Goal: Task Accomplishment & Management: Manage account settings

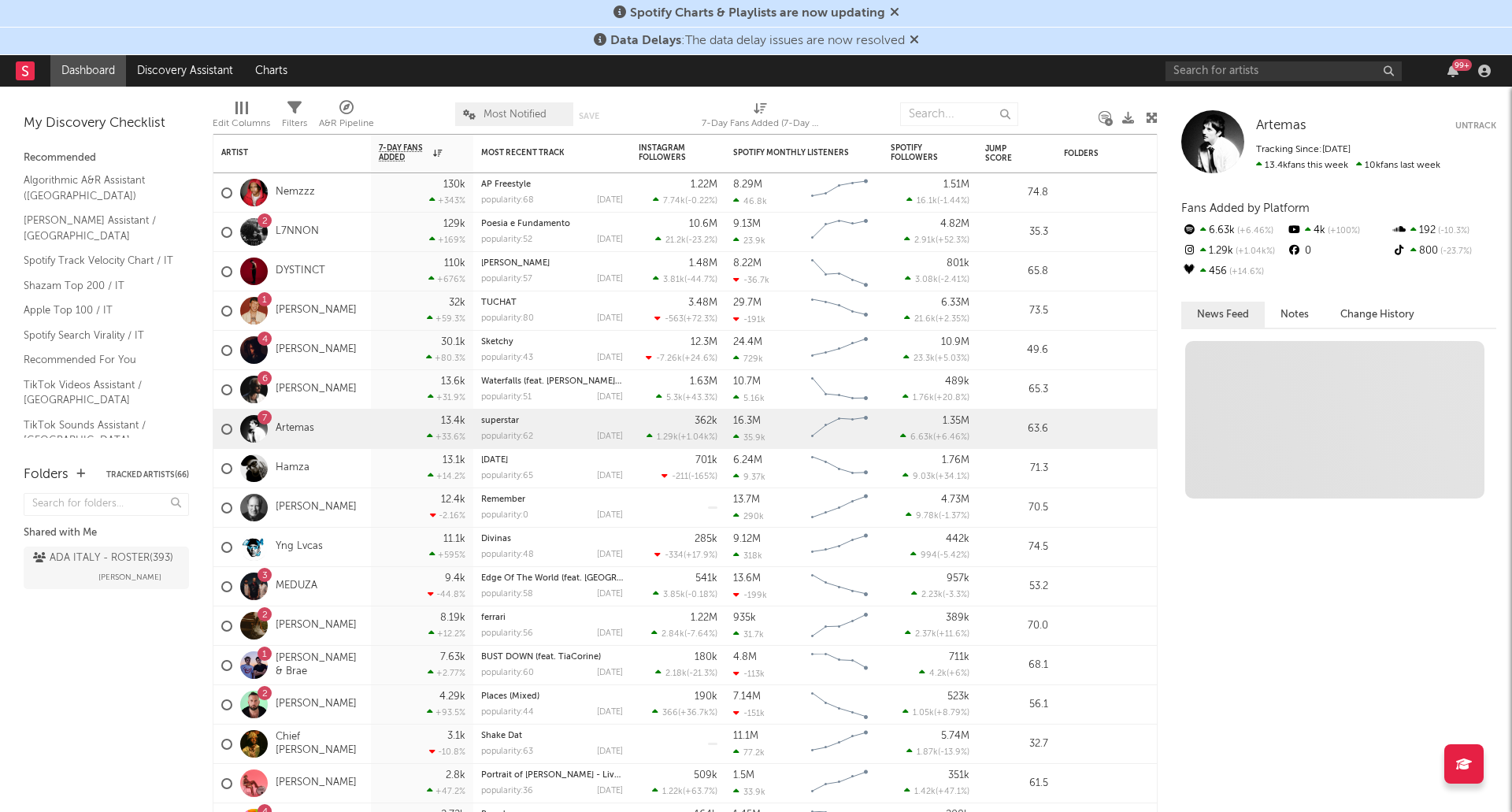
click at [917, 40] on icon at bounding box center [915, 38] width 10 height 13
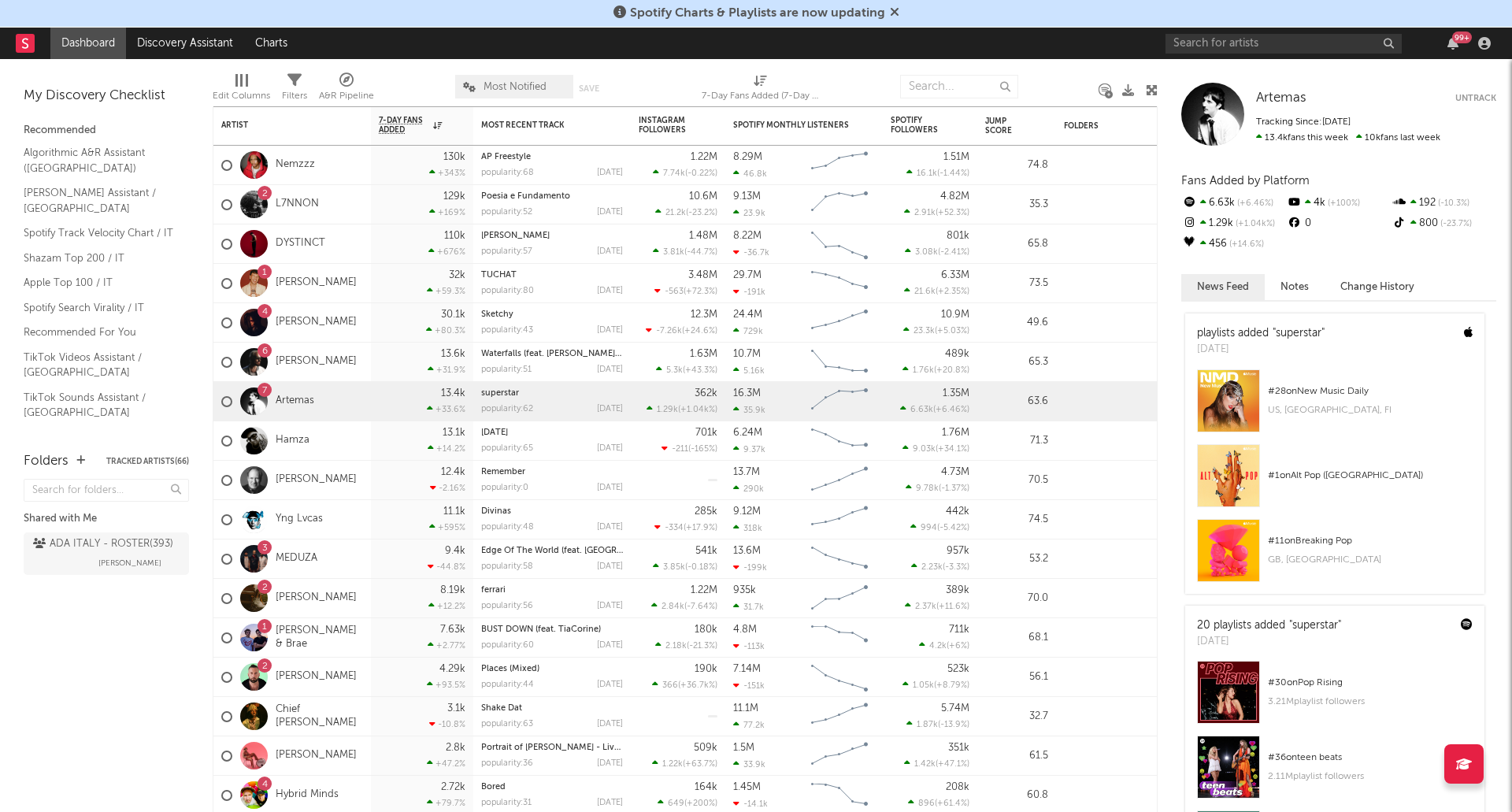
click at [894, 11] on icon at bounding box center [895, 12] width 10 height 13
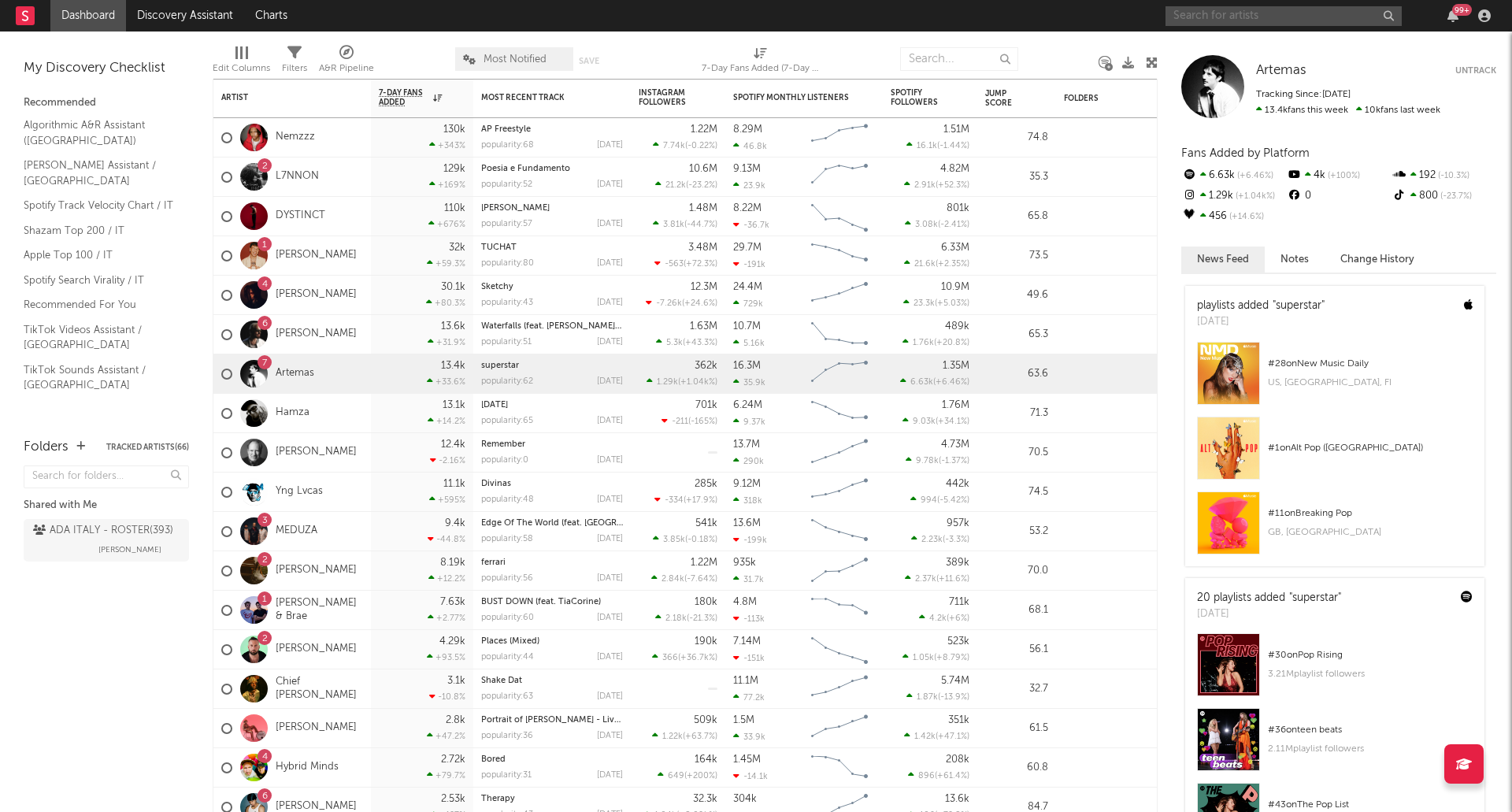
click at [1269, 17] on input "text" at bounding box center [1284, 16] width 237 height 19
click at [1246, 12] on input "text" at bounding box center [1284, 16] width 237 height 19
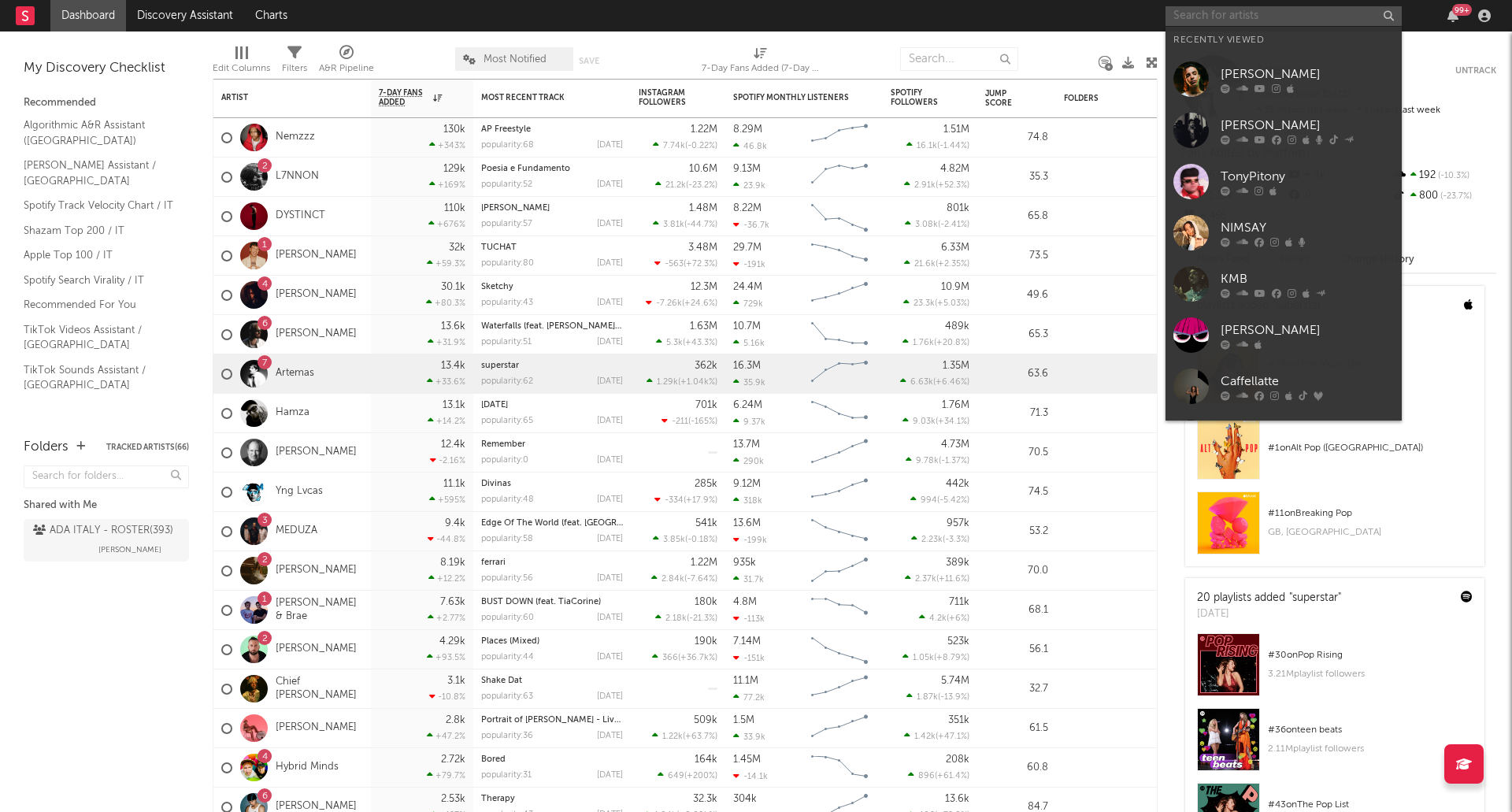
paste input "spotify:artist:5uNECaJ0Ih5j8cUW50AgjF"
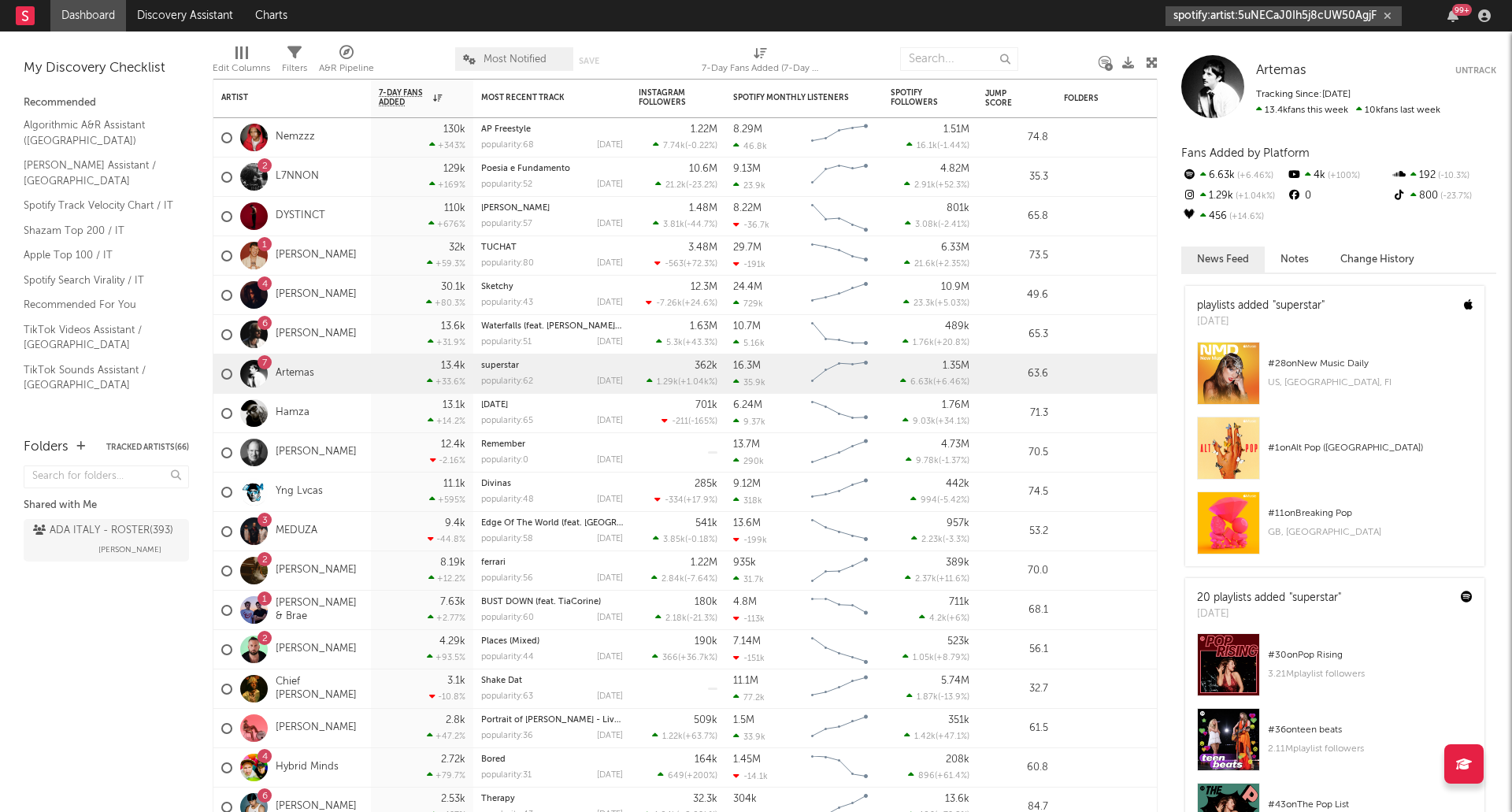
click at [1277, 17] on input "spotify:artist:5uNECaJ0Ih5j8cUW50AgjF" at bounding box center [1284, 16] width 237 height 19
type input "spotify:artist:5uNECaJ0Ih5j8cUW50AgjF"
click at [1385, 13] on icon "button" at bounding box center [1388, 15] width 8 height 11
click at [1298, 13] on input "text" at bounding box center [1284, 16] width 237 height 19
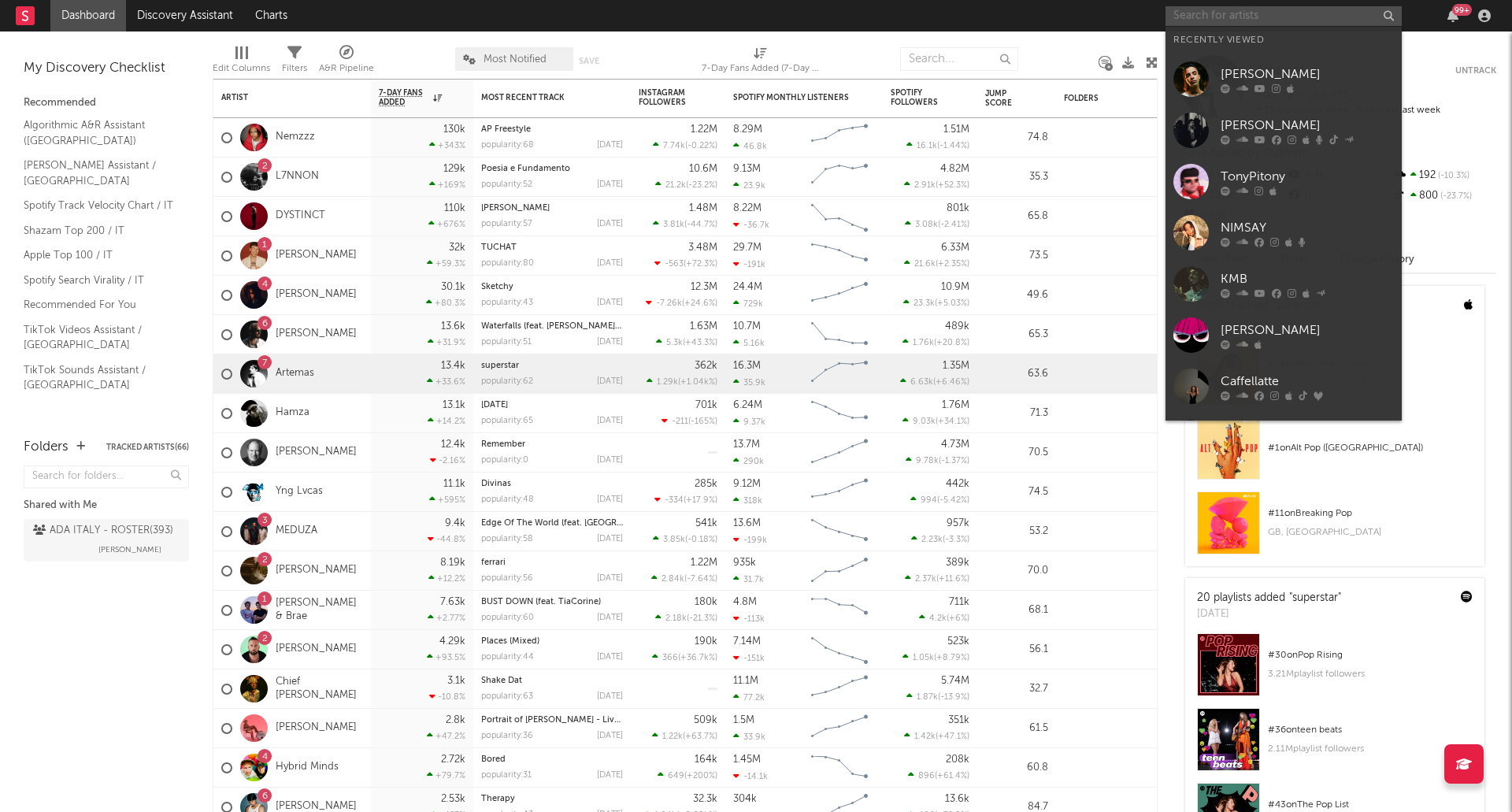
paste input "[URL][DOMAIN_NAME]"
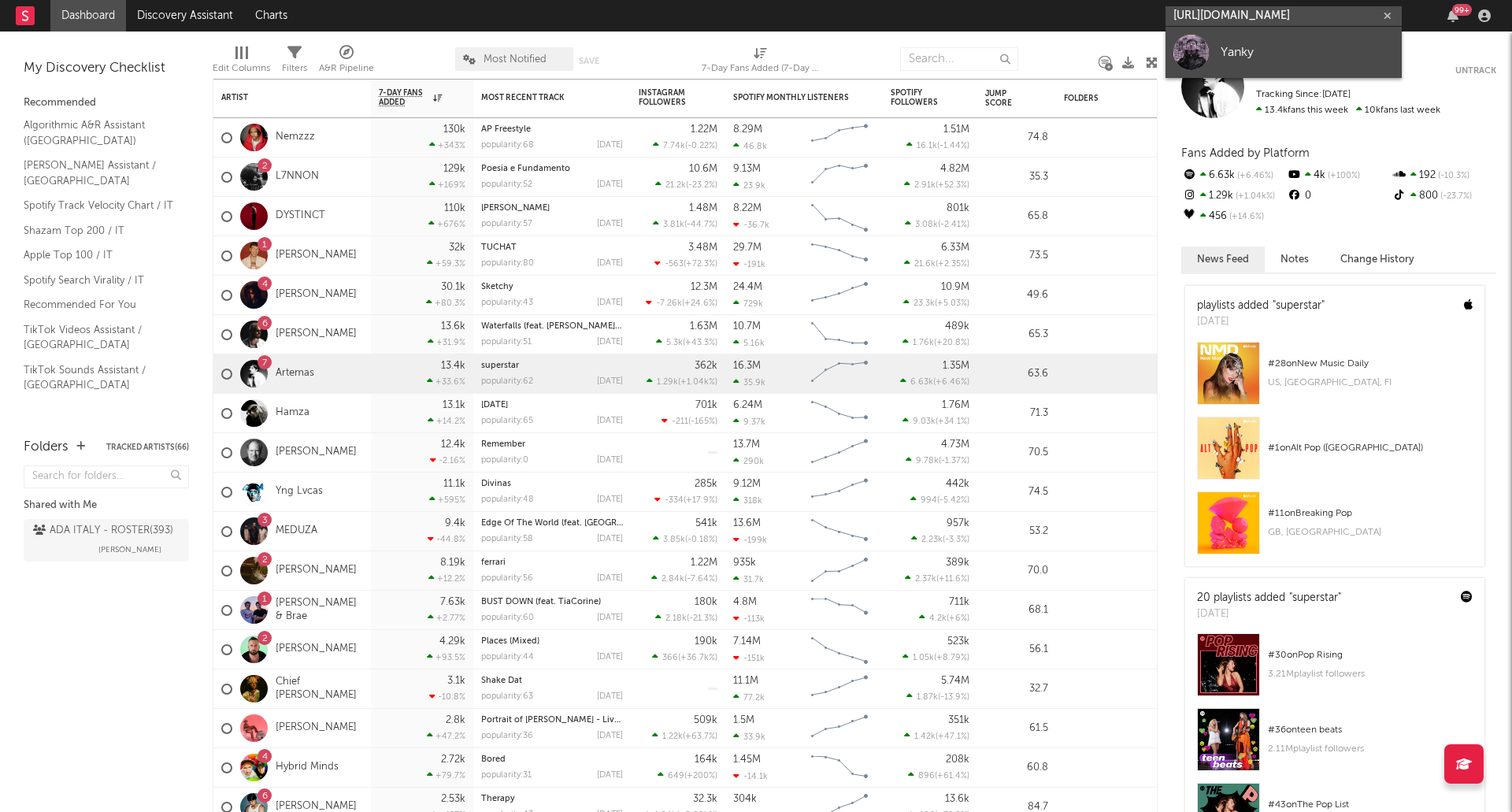
type input "[URL][DOMAIN_NAME]"
click at [1264, 50] on div "Yanky" at bounding box center [1307, 52] width 173 height 19
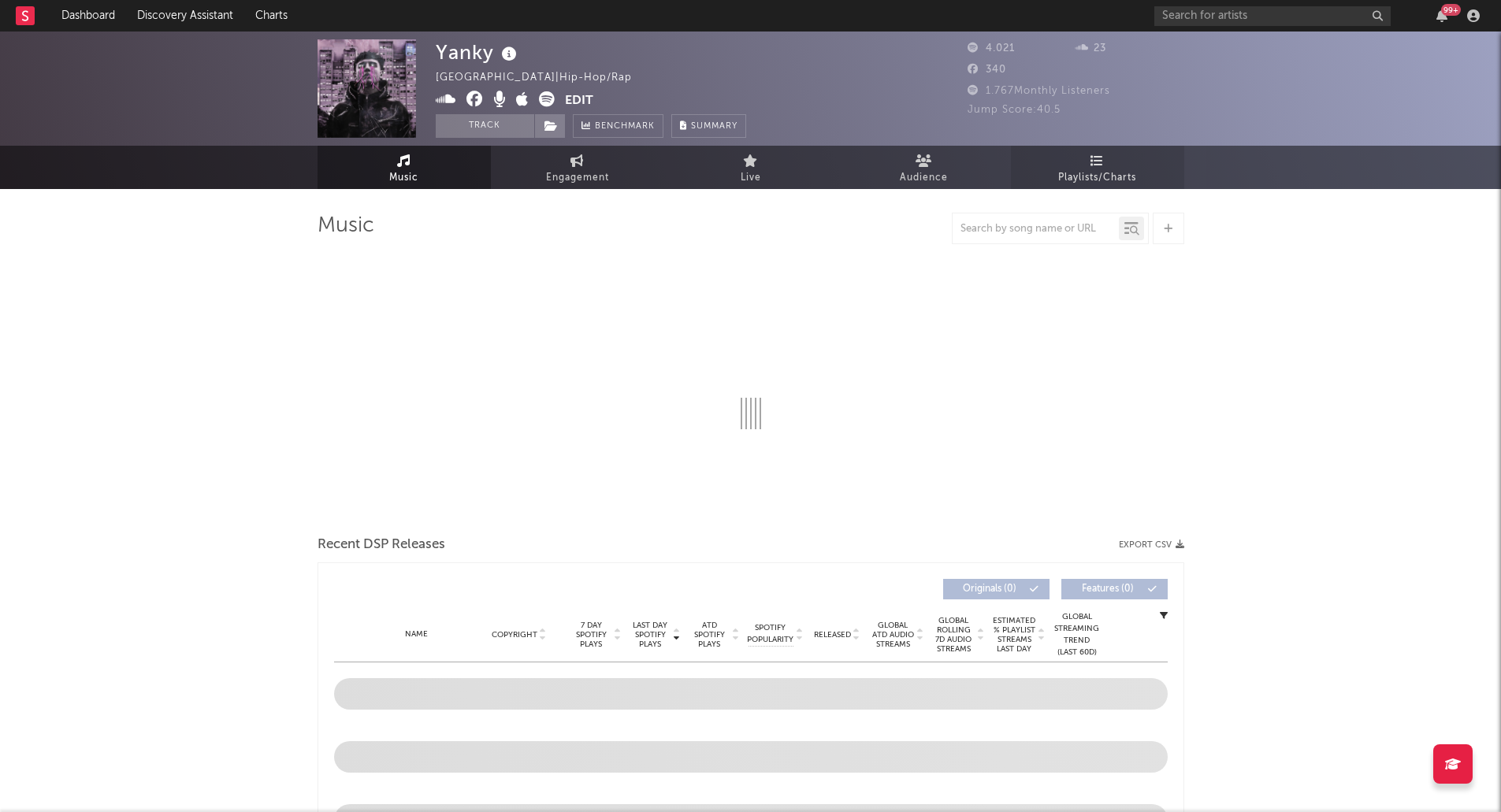
select select "1w"
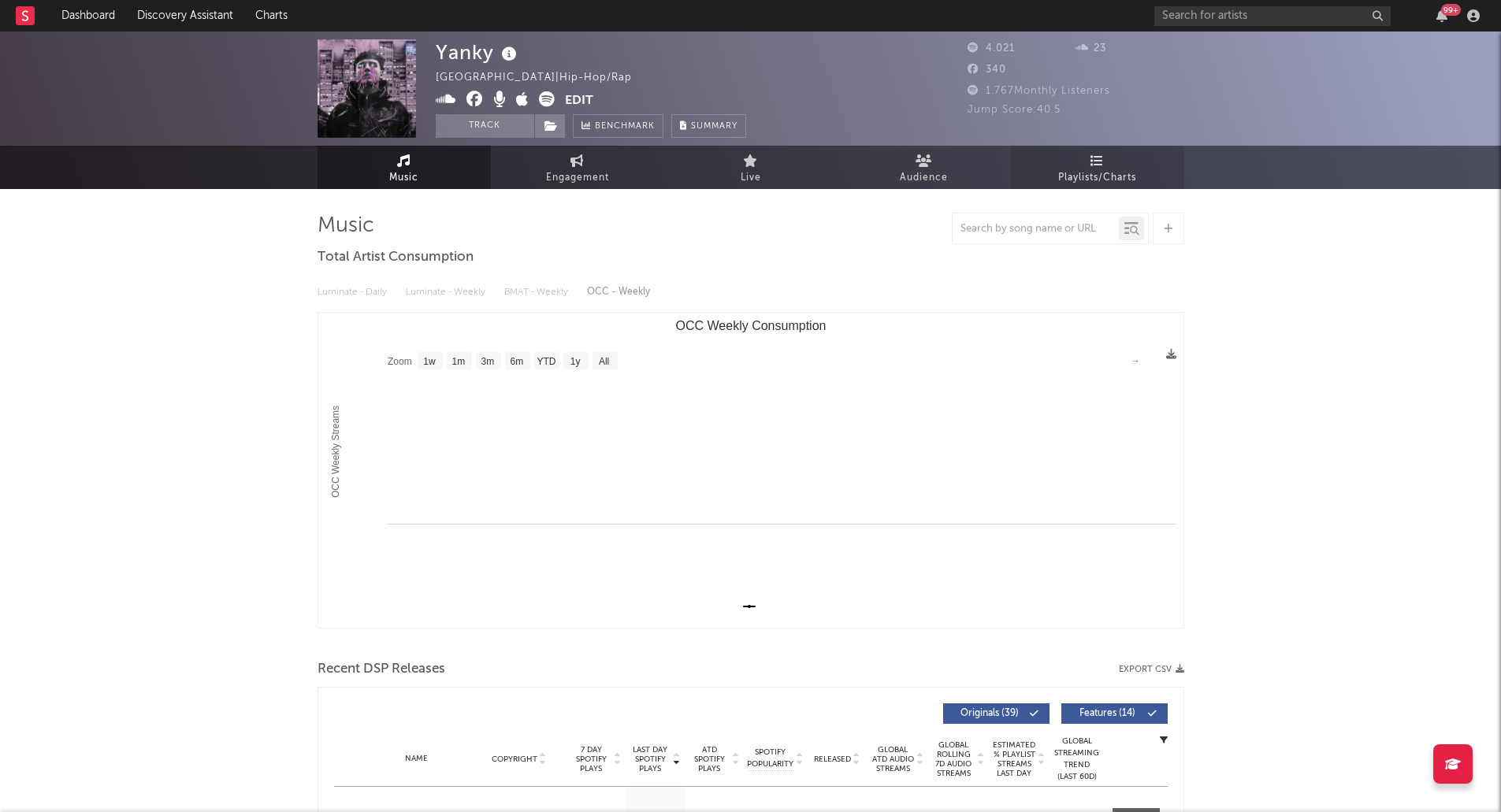
click at [1117, 152] on link "Playlists/Charts" at bounding box center [1098, 166] width 173 height 43
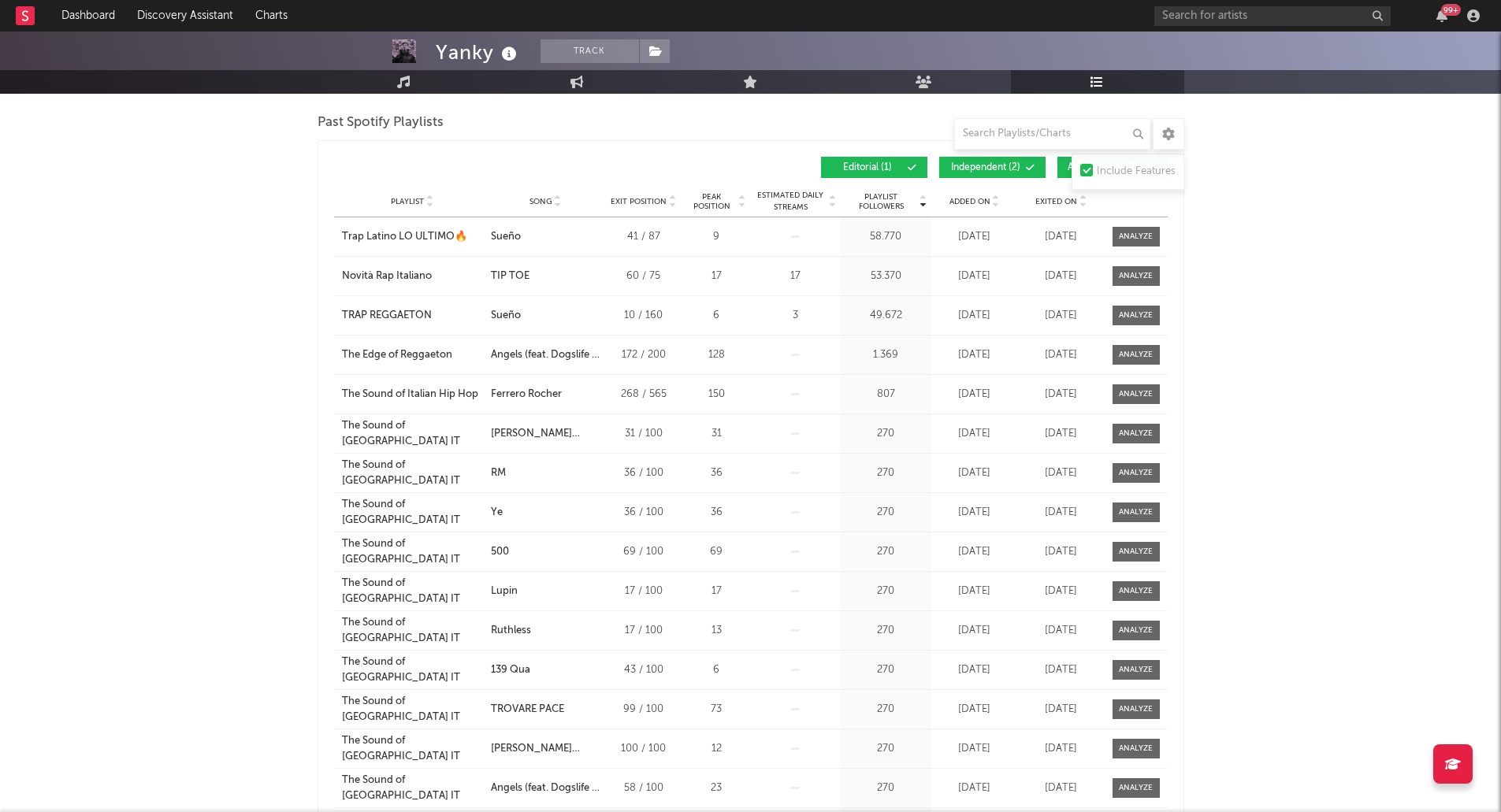
scroll to position [472, 0]
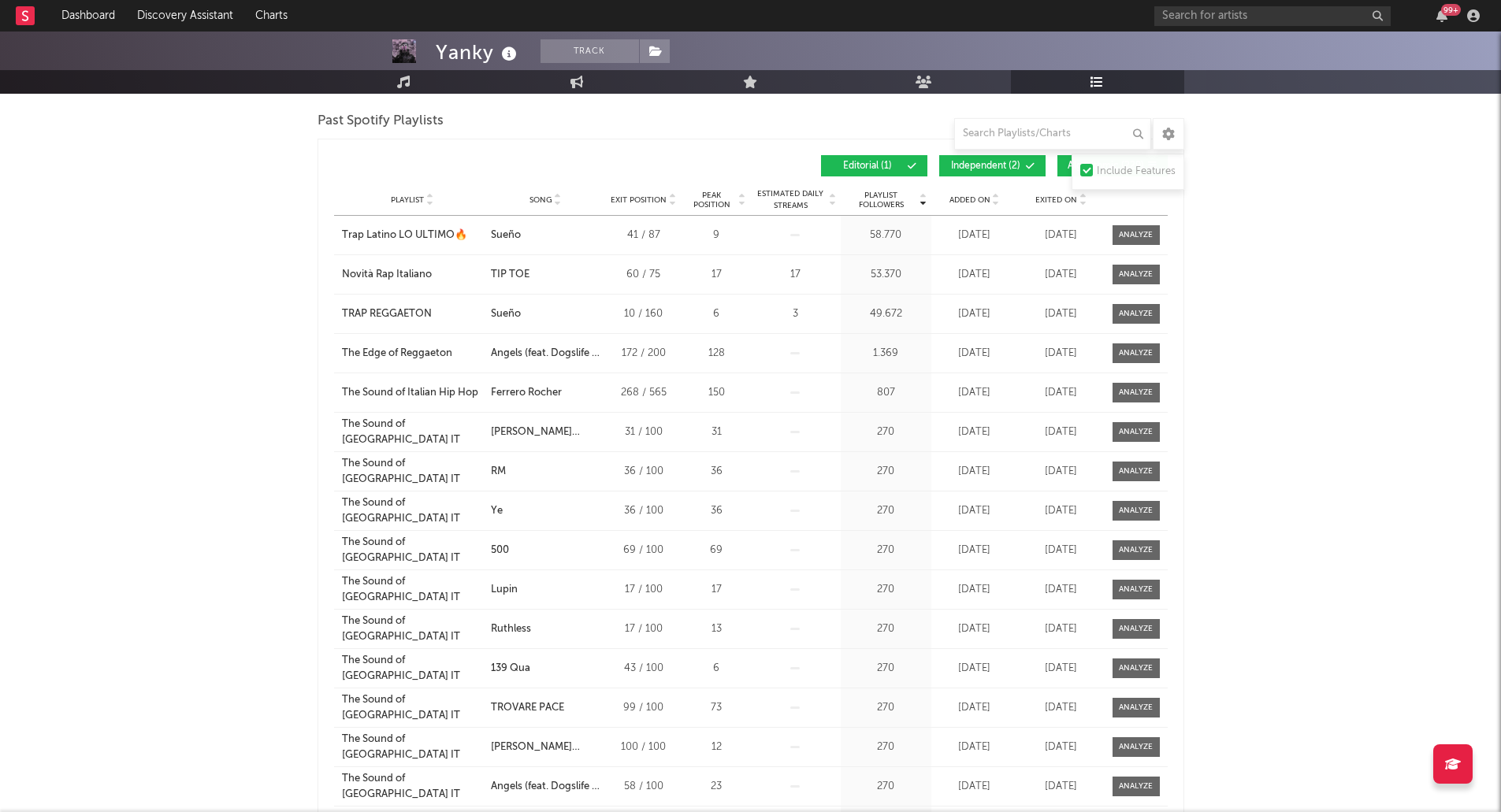
click at [1000, 164] on span "Independent ( 2 )" at bounding box center [985, 166] width 72 height 10
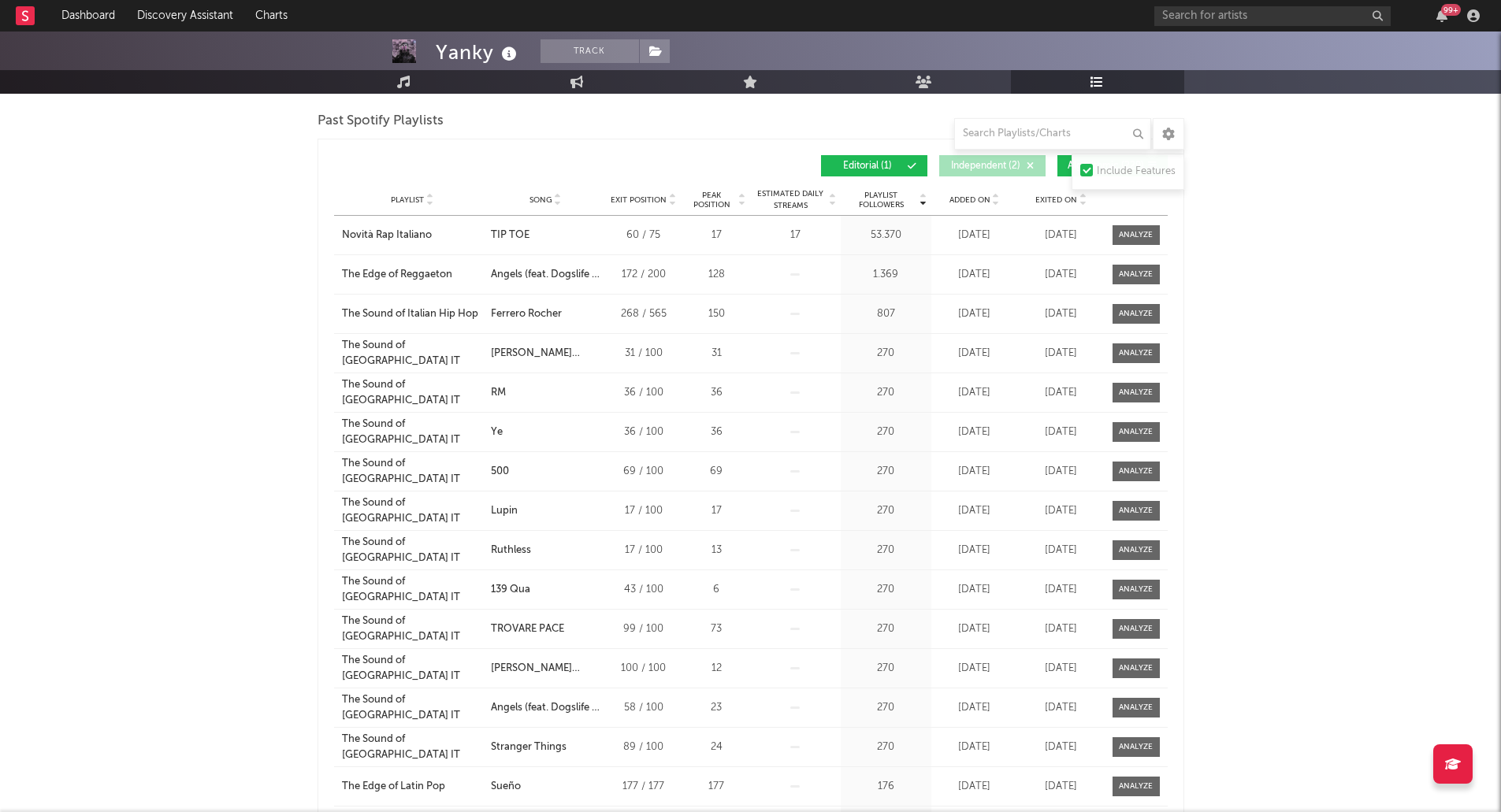
click at [1057, 167] on button "Algorithmic ( 229 )" at bounding box center [1112, 165] width 111 height 21
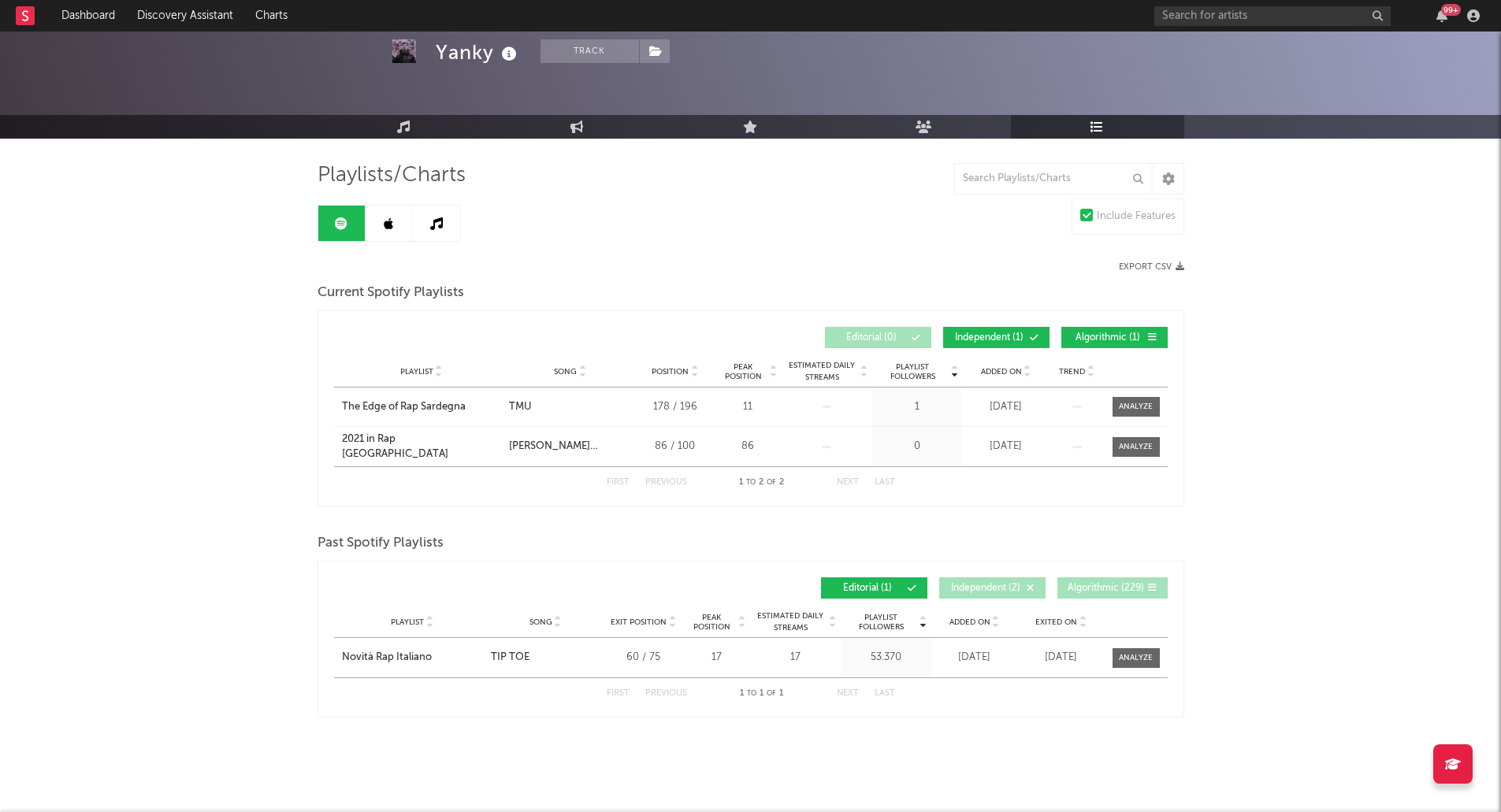
scroll to position [49, 0]
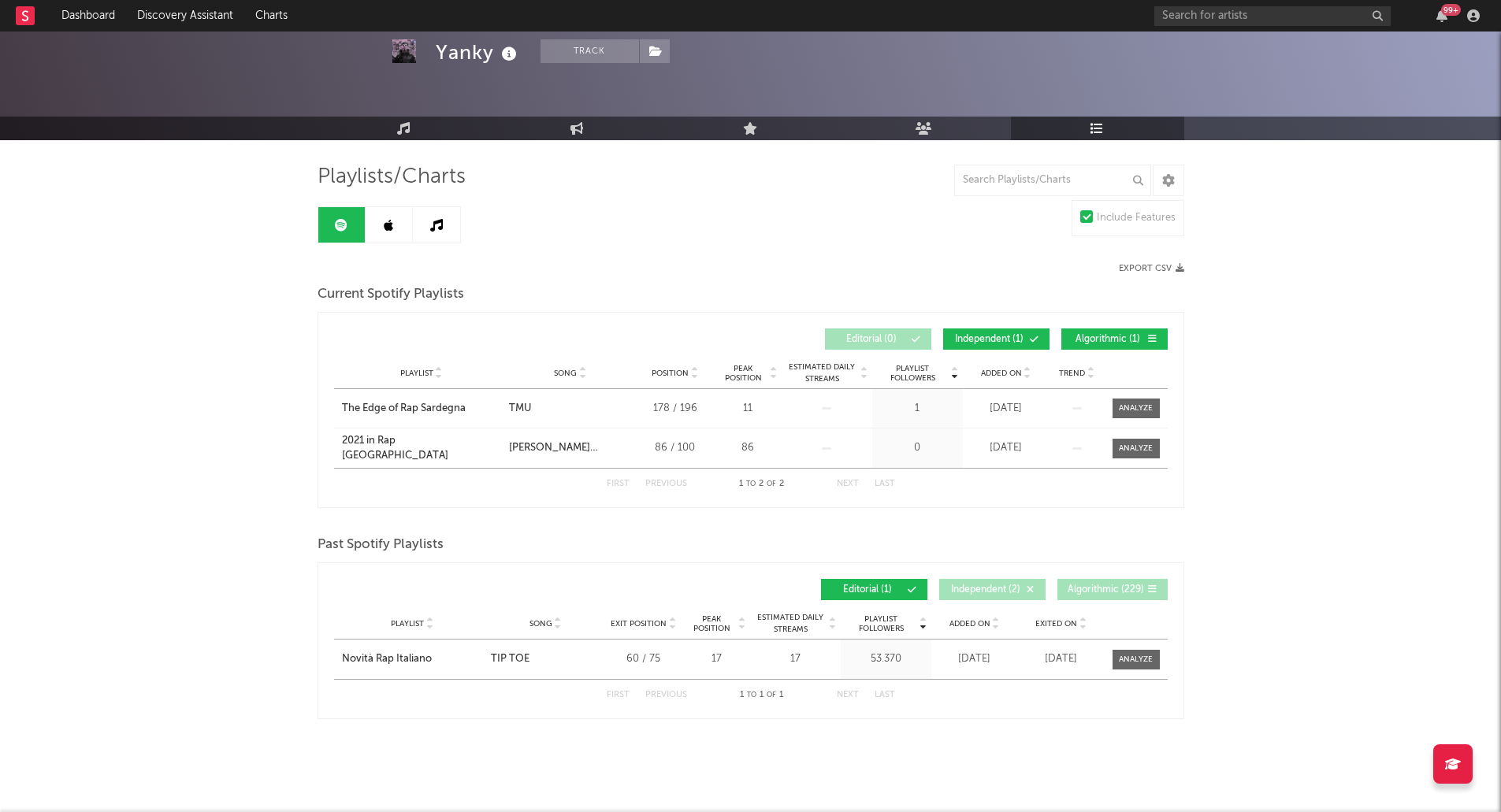
drag, startPoint x: 1286, startPoint y: 26, endPoint x: 1284, endPoint y: 14, distance: 12.2
click at [1285, 25] on div "99 +" at bounding box center [1320, 15] width 331 height 32
click at [1282, 13] on input "text" at bounding box center [1273, 16] width 237 height 19
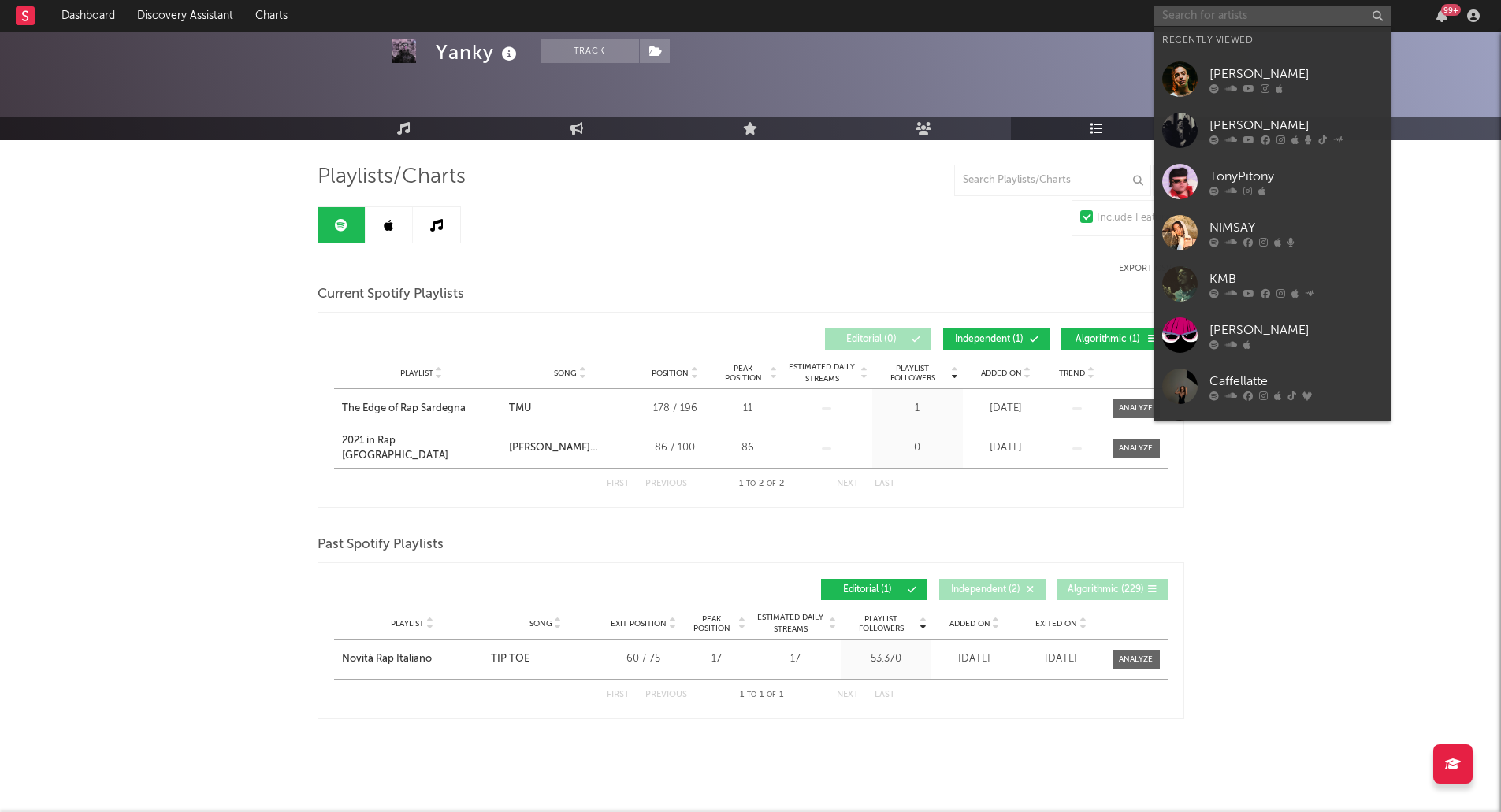
paste input "[URL][DOMAIN_NAME]"
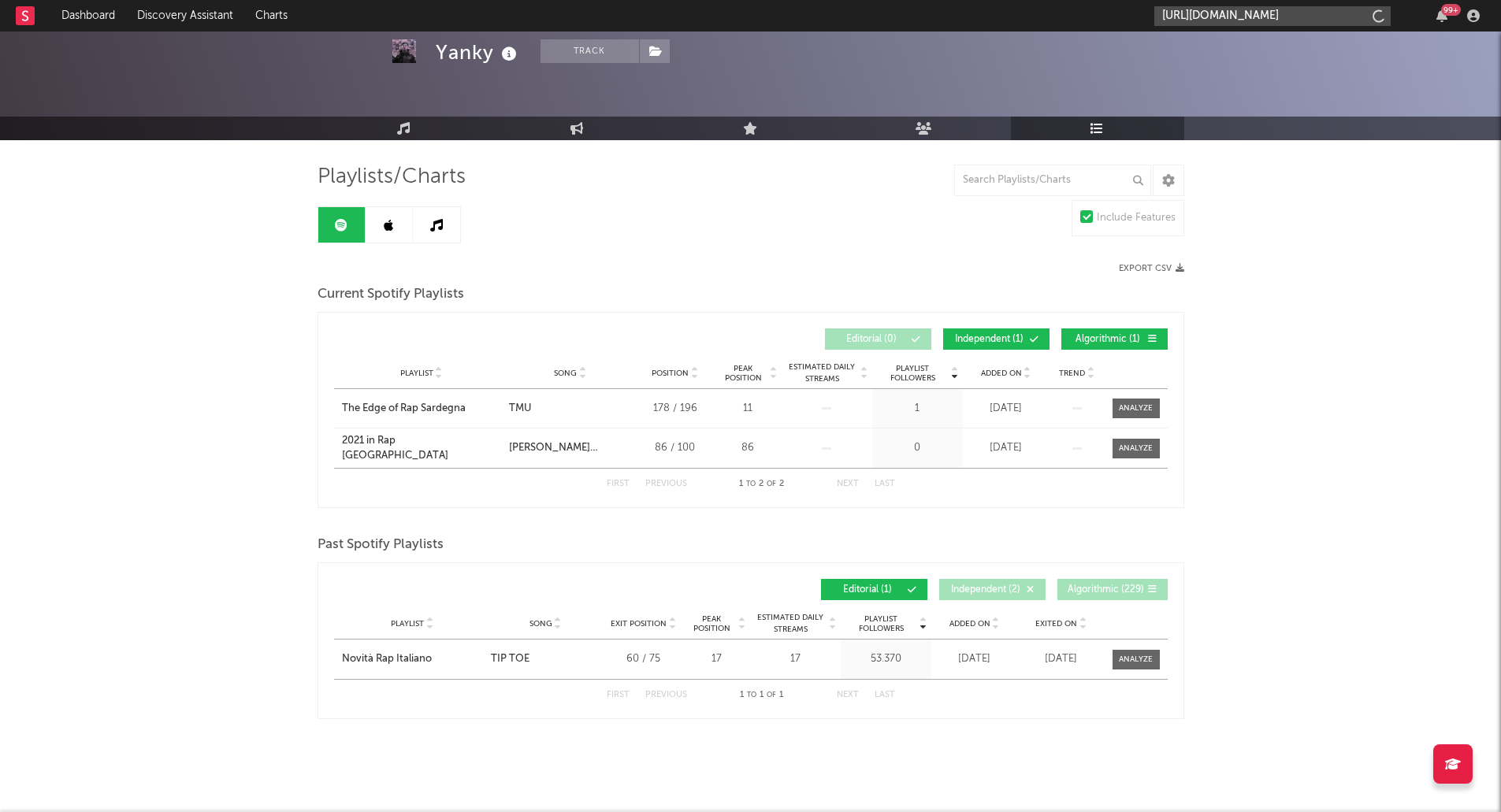
scroll to position [0, 93]
type input "[URL][DOMAIN_NAME]"
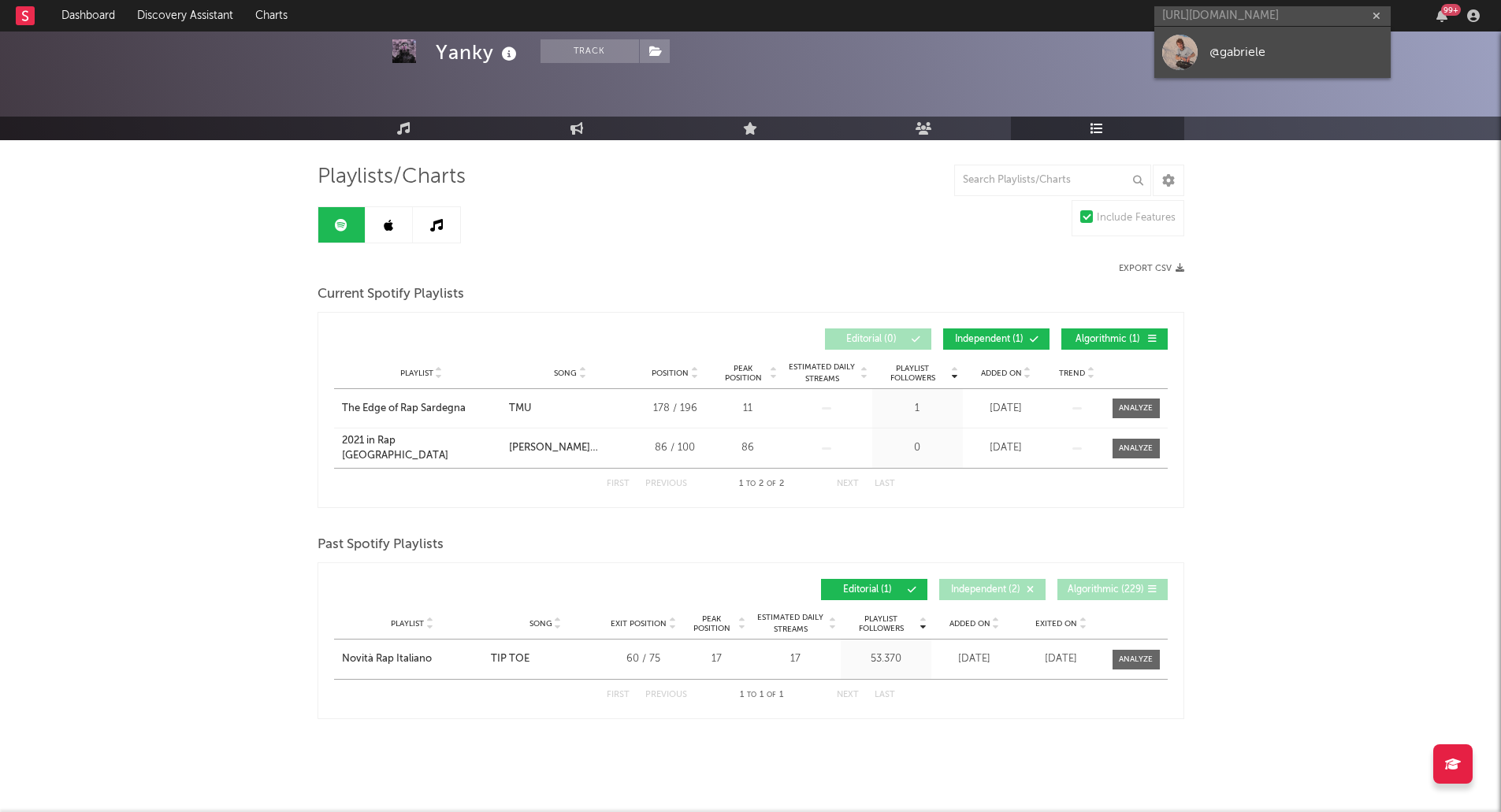
click at [1242, 59] on div "@gabriele" at bounding box center [1296, 52] width 173 height 19
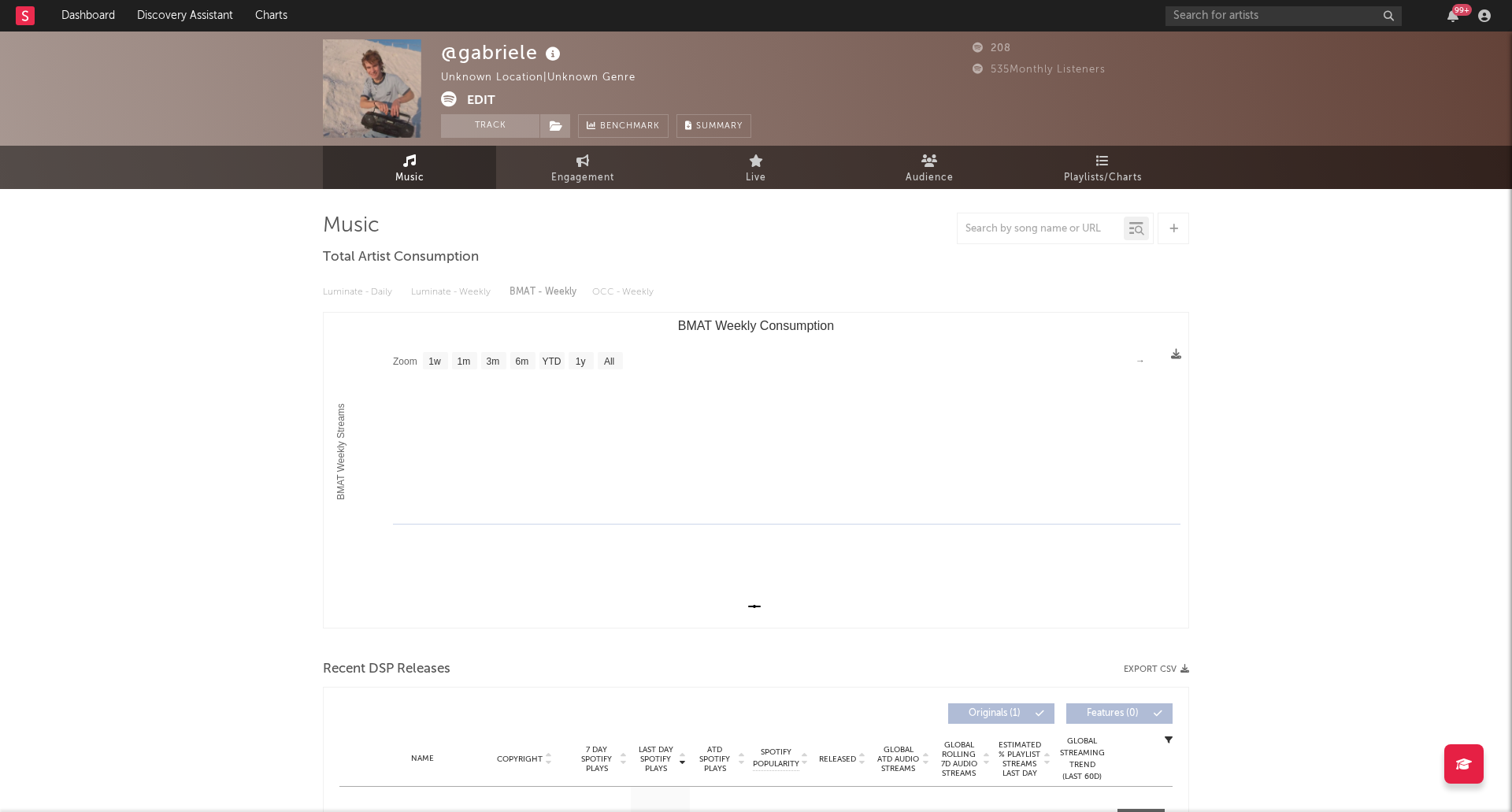
select select "1w"
click at [1066, 175] on span "Playlists/Charts" at bounding box center [1096, 178] width 78 height 19
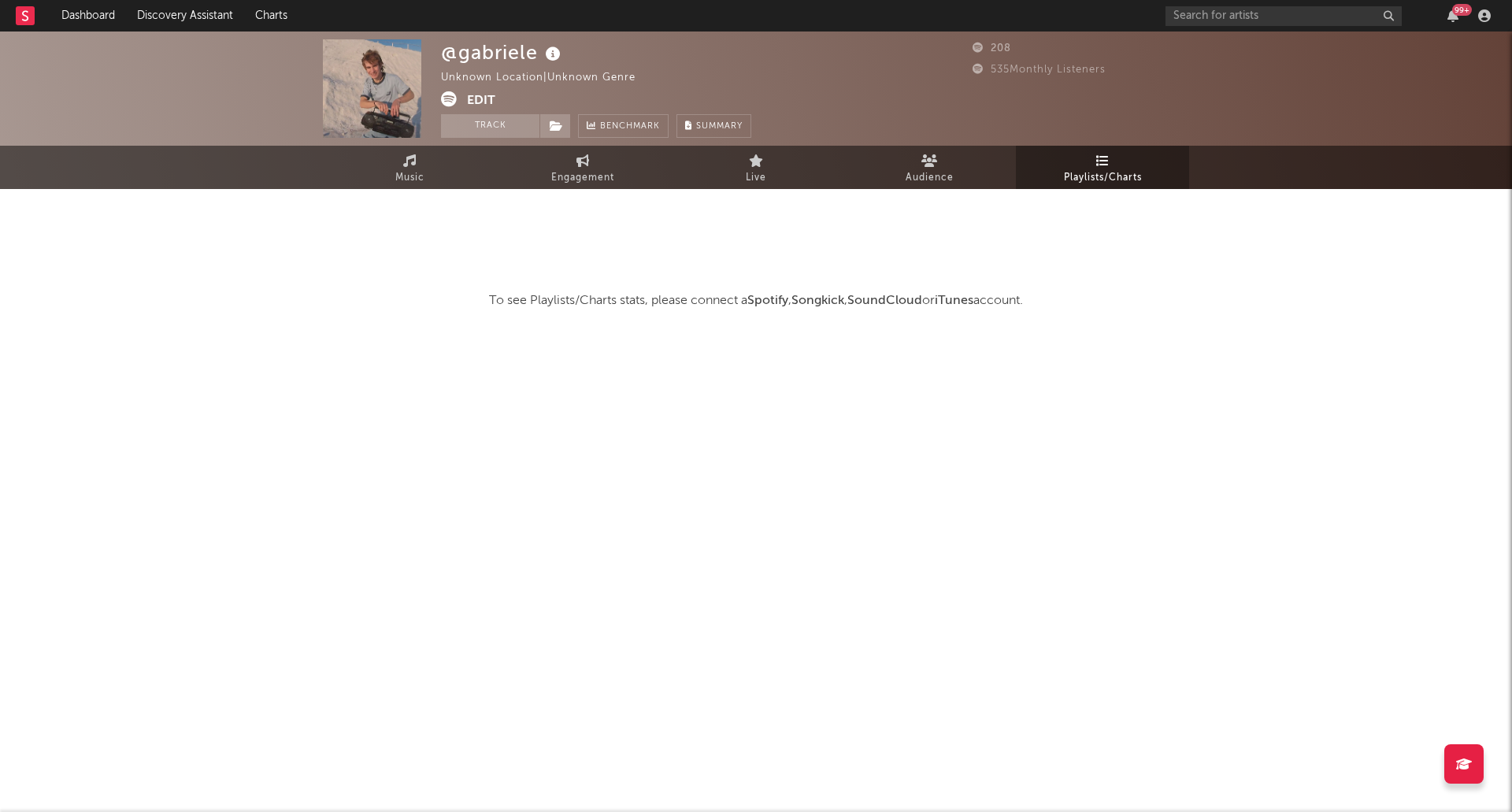
click at [833, 280] on div at bounding box center [756, 252] width 867 height 79
click at [463, 102] on span at bounding box center [454, 101] width 26 height 19
click at [452, 99] on icon at bounding box center [449, 99] width 15 height 15
click at [476, 98] on button "Edit" at bounding box center [481, 101] width 28 height 19
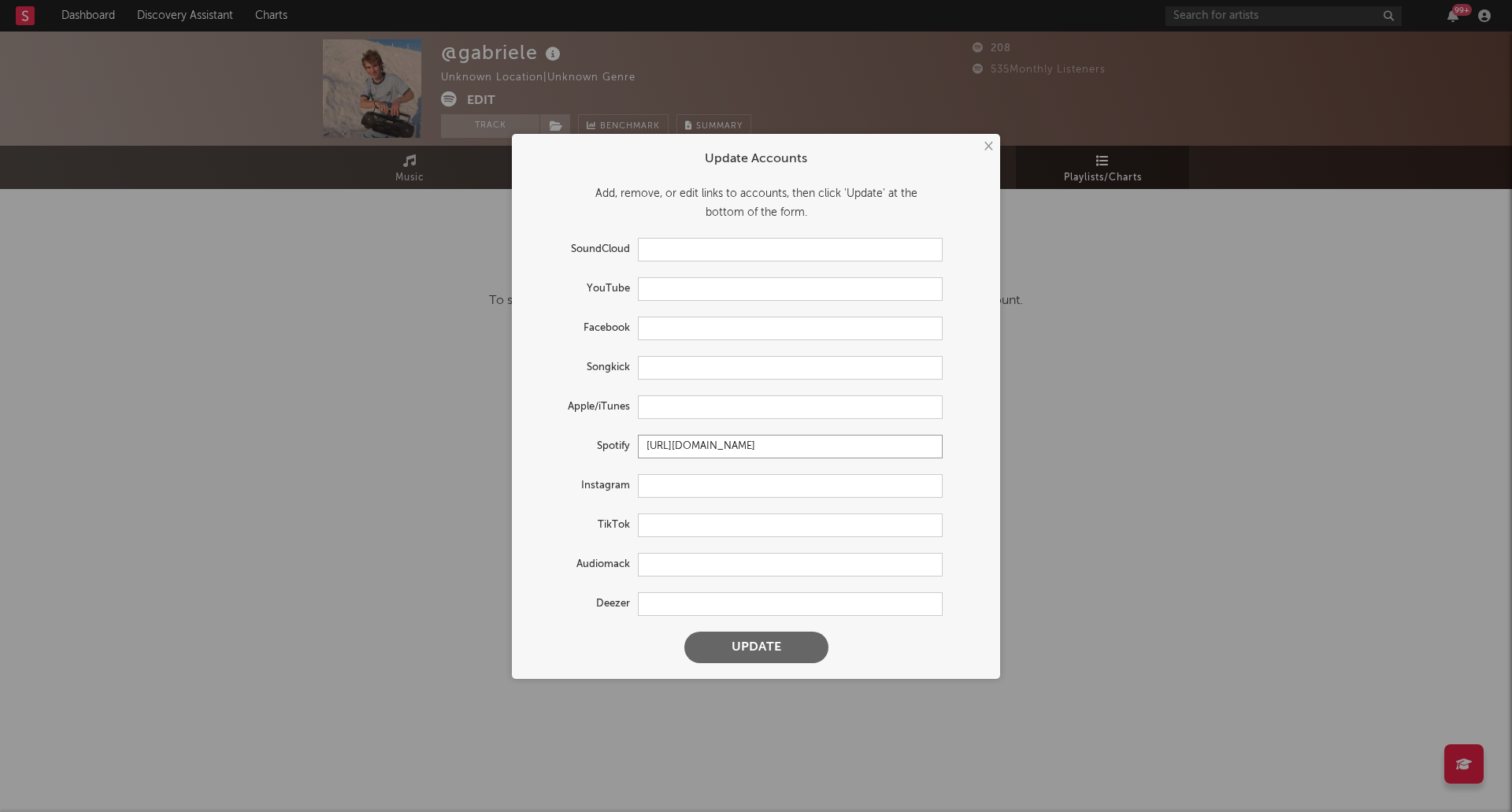
click at [703, 447] on input "[URL][DOMAIN_NAME]" at bounding box center [790, 446] width 305 height 24
click at [644, 444] on input "[URL][DOMAIN_NAME]" at bounding box center [790, 446] width 305 height 24
click at [798, 647] on button "Update" at bounding box center [757, 647] width 144 height 32
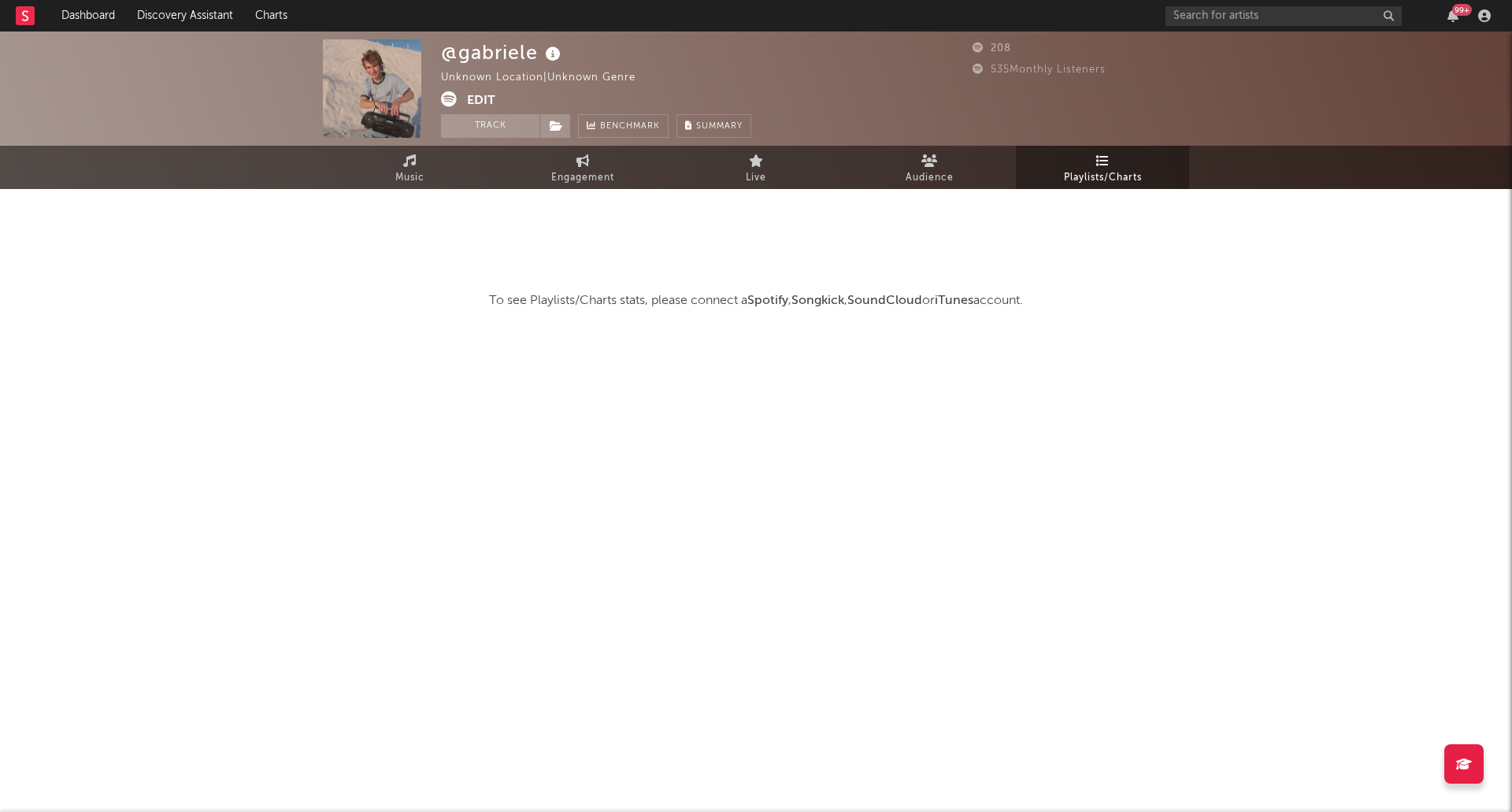
click at [882, 260] on div at bounding box center [756, 252] width 867 height 79
click at [639, 283] on div at bounding box center [756, 252] width 867 height 79
